Goal: Navigation & Orientation: Find specific page/section

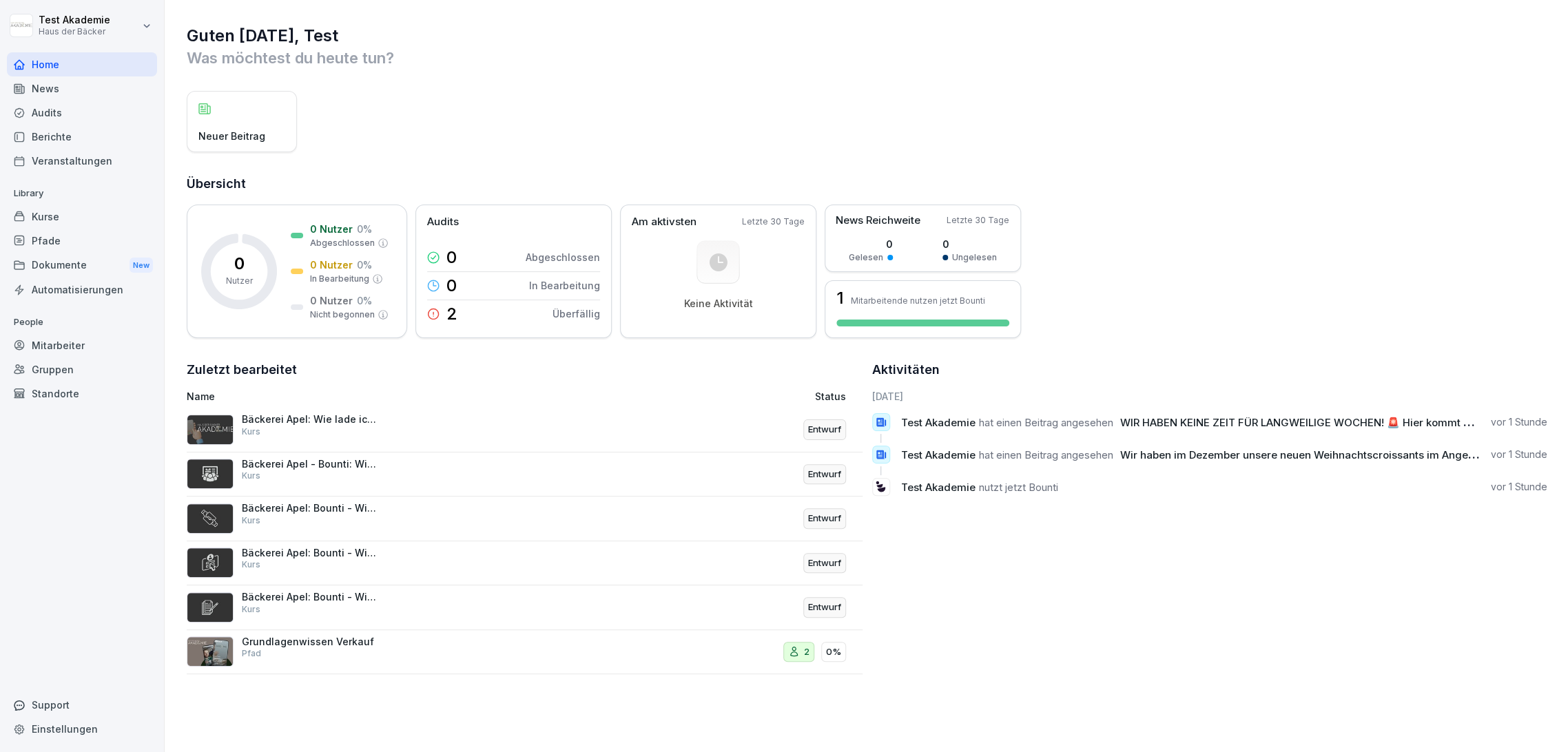
click at [108, 81] on div "News" at bounding box center [81, 88] width 150 height 24
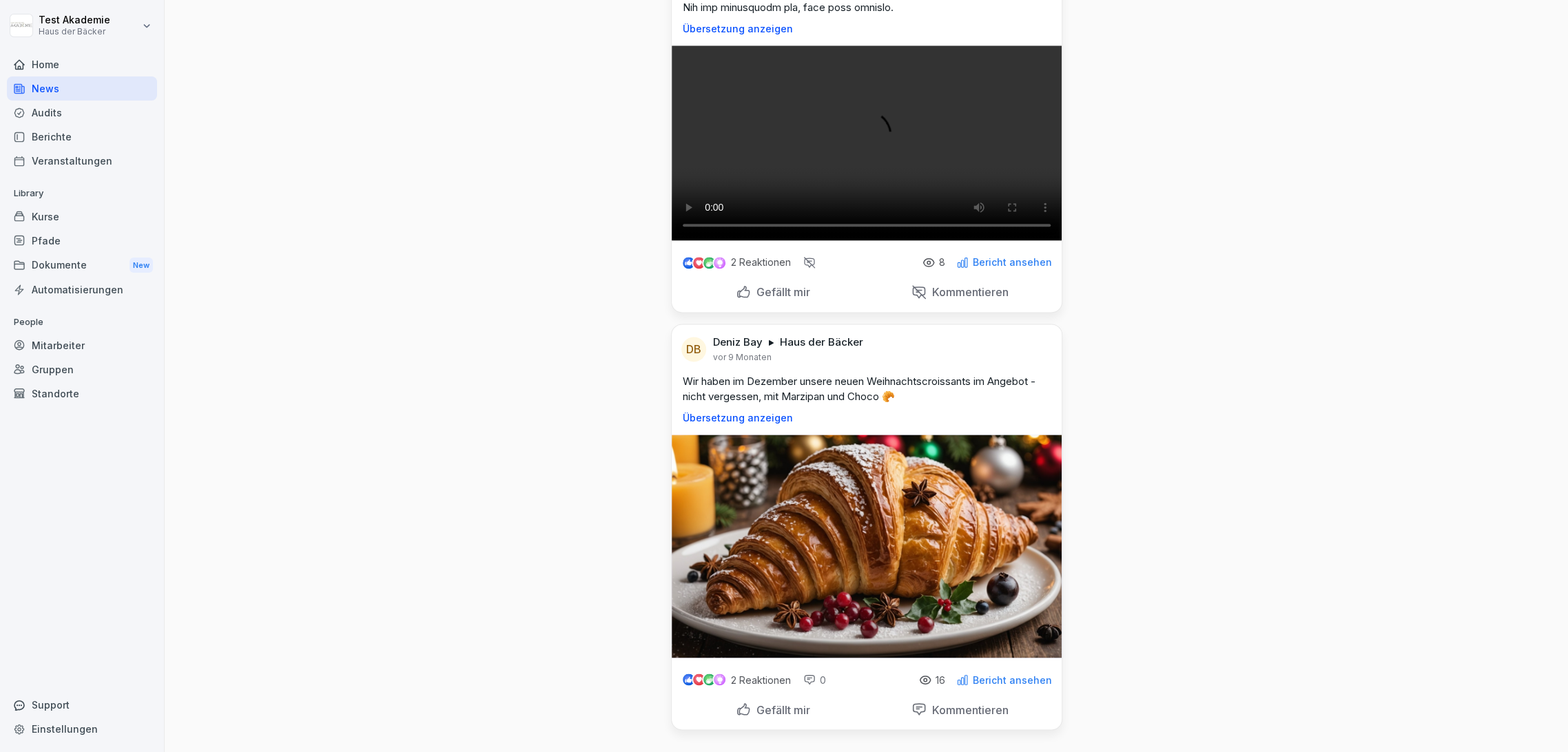
scroll to position [1378, 0]
click at [989, 268] on p "Bericht ansehen" at bounding box center [1012, 262] width 79 height 11
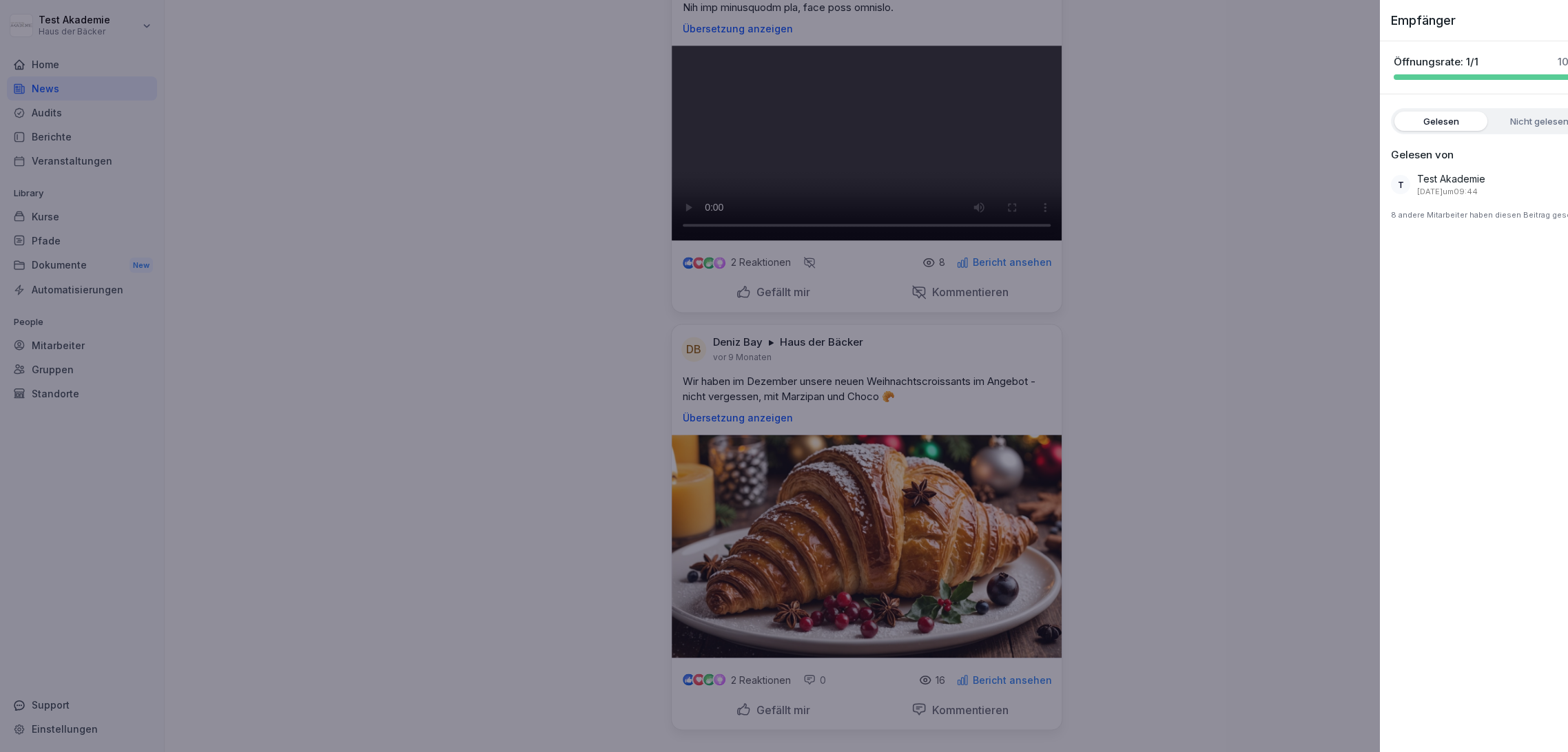
click at [989, 474] on div at bounding box center [784, 376] width 1568 height 752
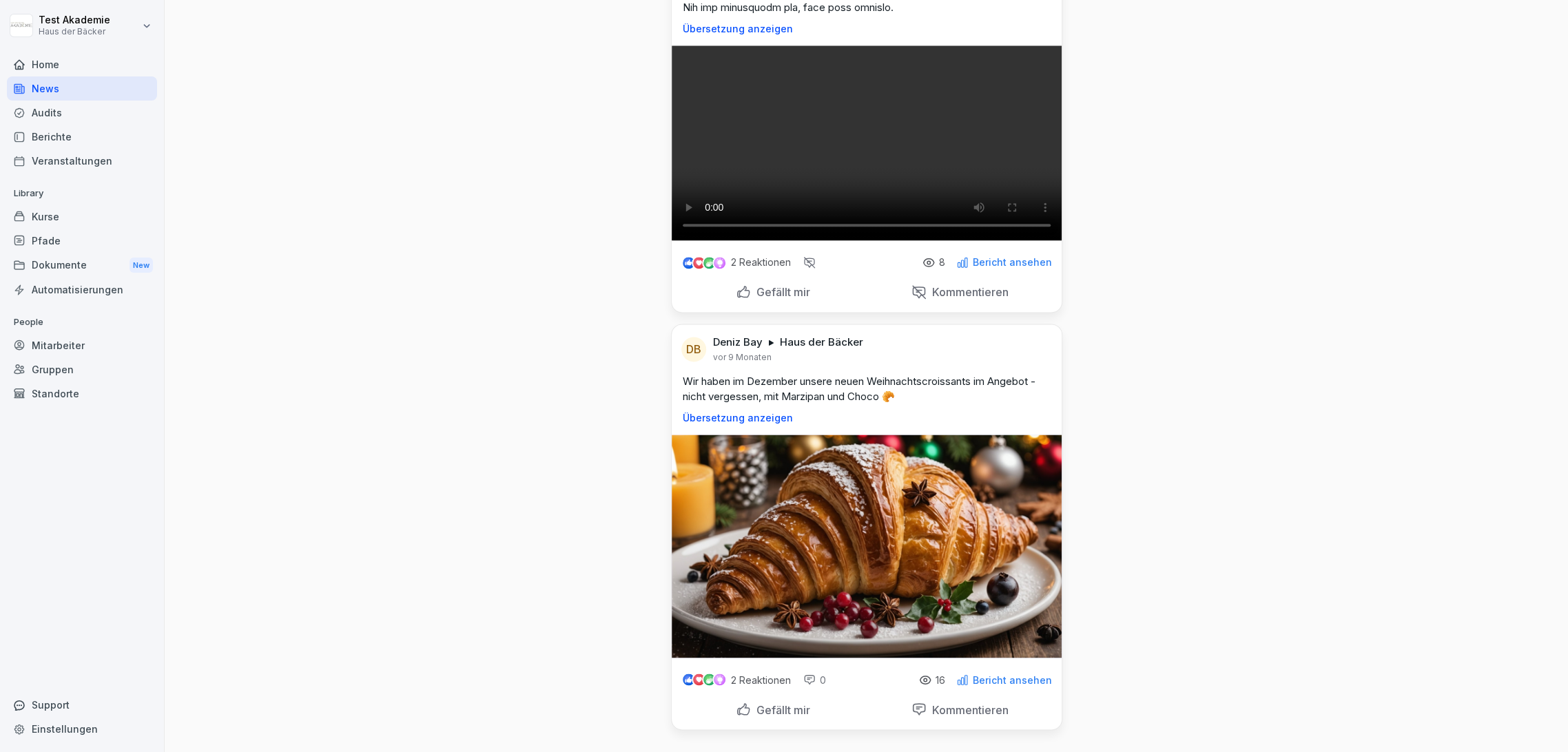
scroll to position [1601, 0]
click at [1007, 674] on p "Bericht ansehen" at bounding box center [1012, 679] width 79 height 11
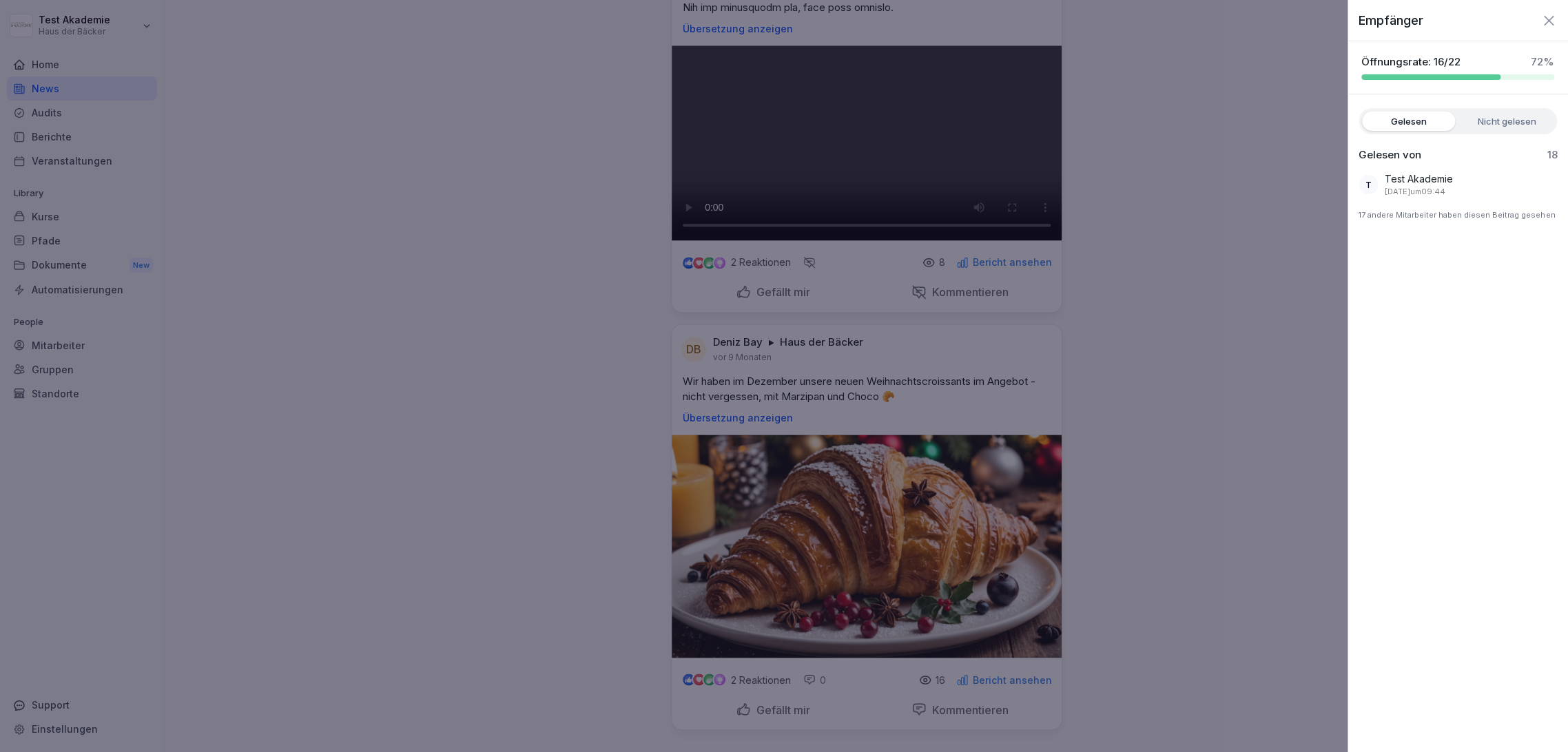
click at [1007, 665] on div at bounding box center [784, 376] width 1568 height 752
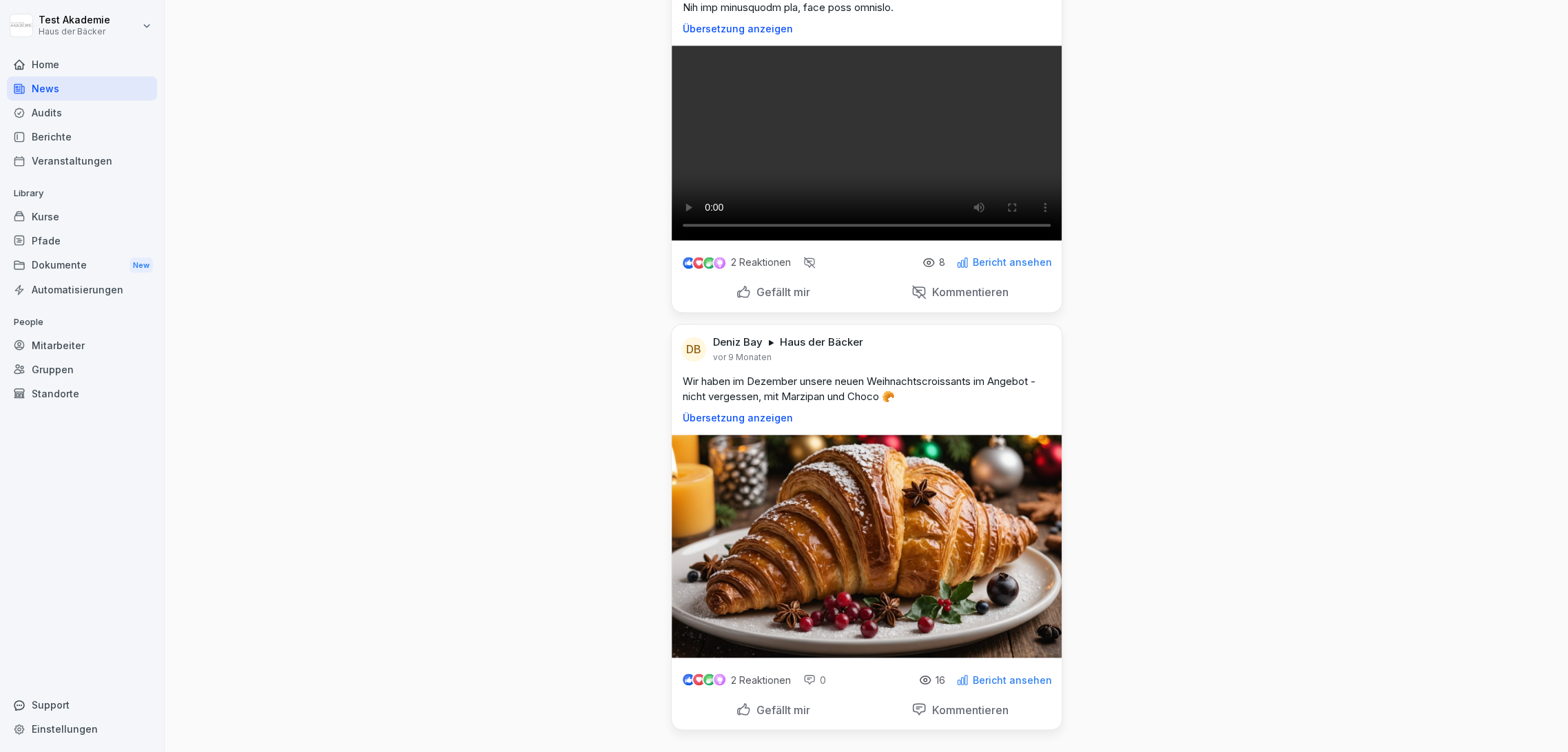
click at [117, 51] on div at bounding box center [81, 48] width 150 height 8
click at [117, 55] on div "Home" at bounding box center [81, 64] width 150 height 24
